Goal: Task Accomplishment & Management: Manage account settings

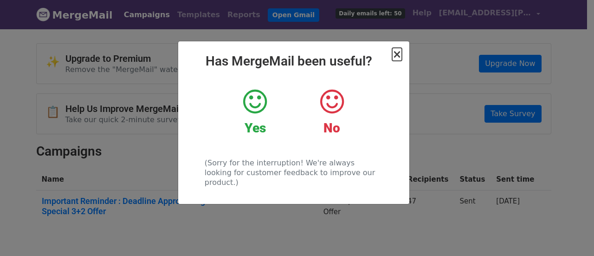
click at [398, 53] on span "×" at bounding box center [396, 54] width 9 height 13
